Goal: Check status: Check status

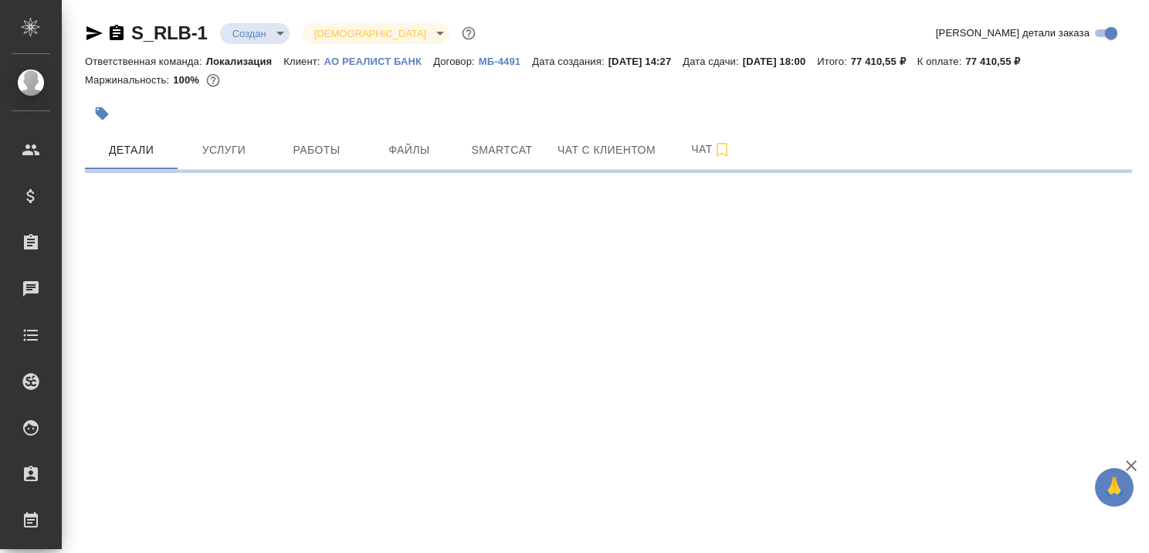
select select "RU"
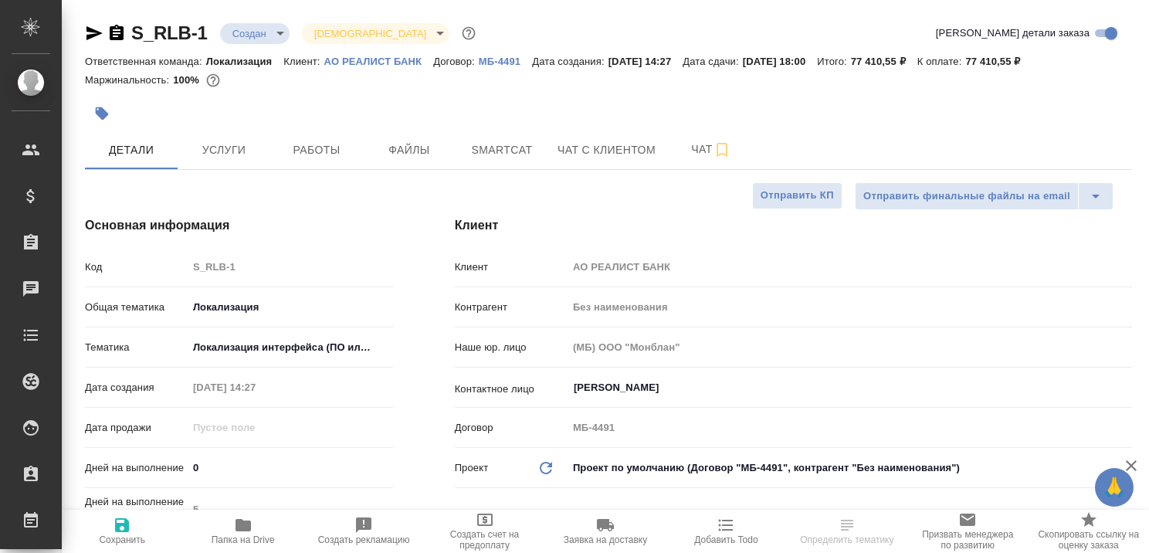
type textarea "x"
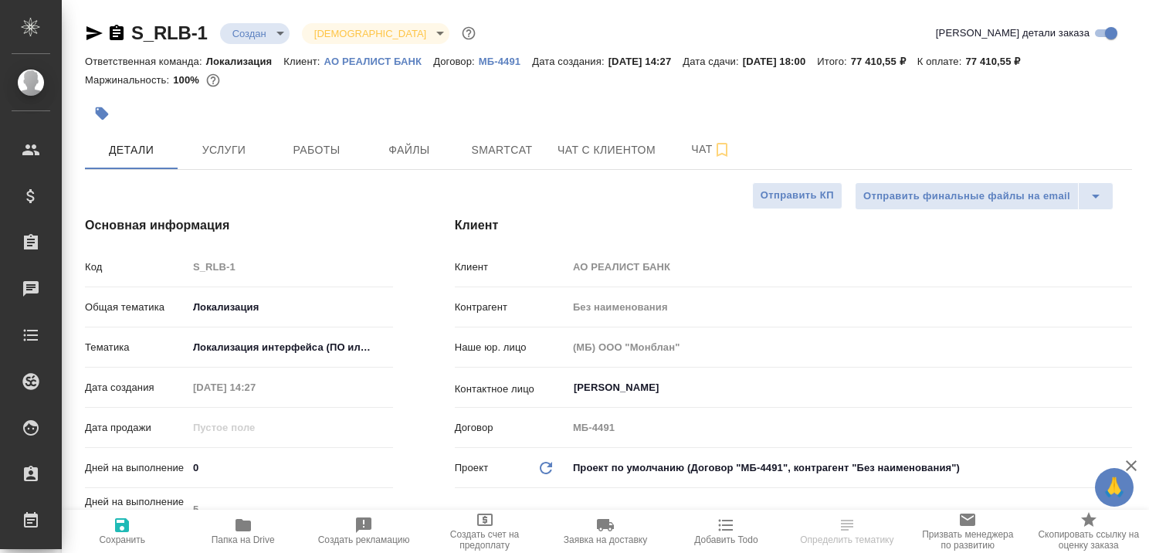
type textarea "x"
